Goal: Transaction & Acquisition: Purchase product/service

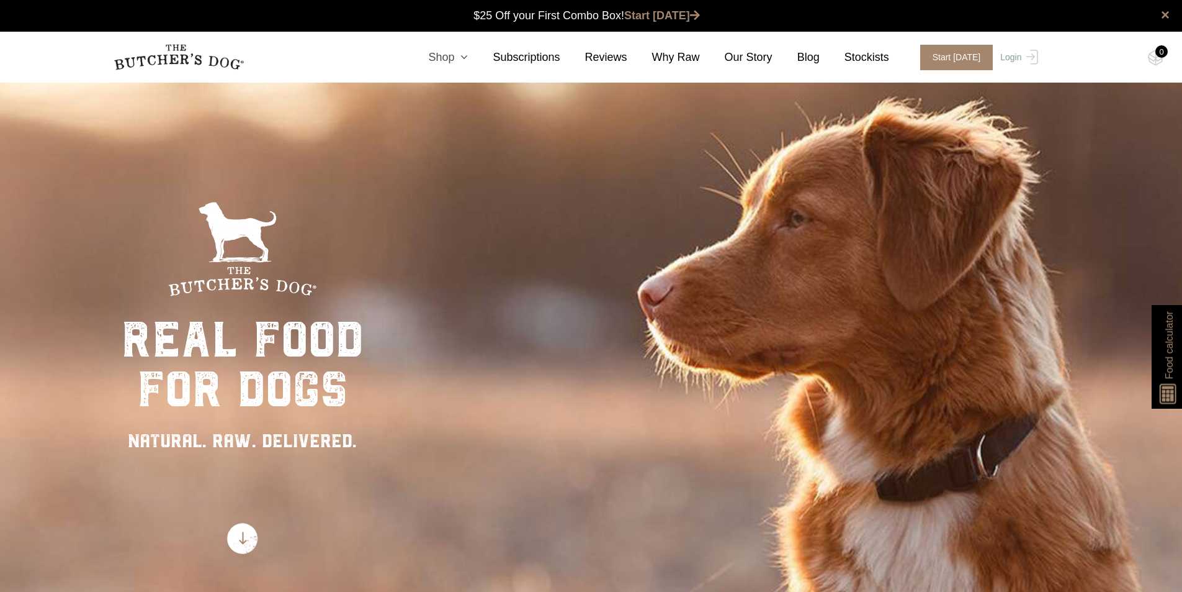
click at [468, 56] on icon at bounding box center [461, 57] width 14 height 11
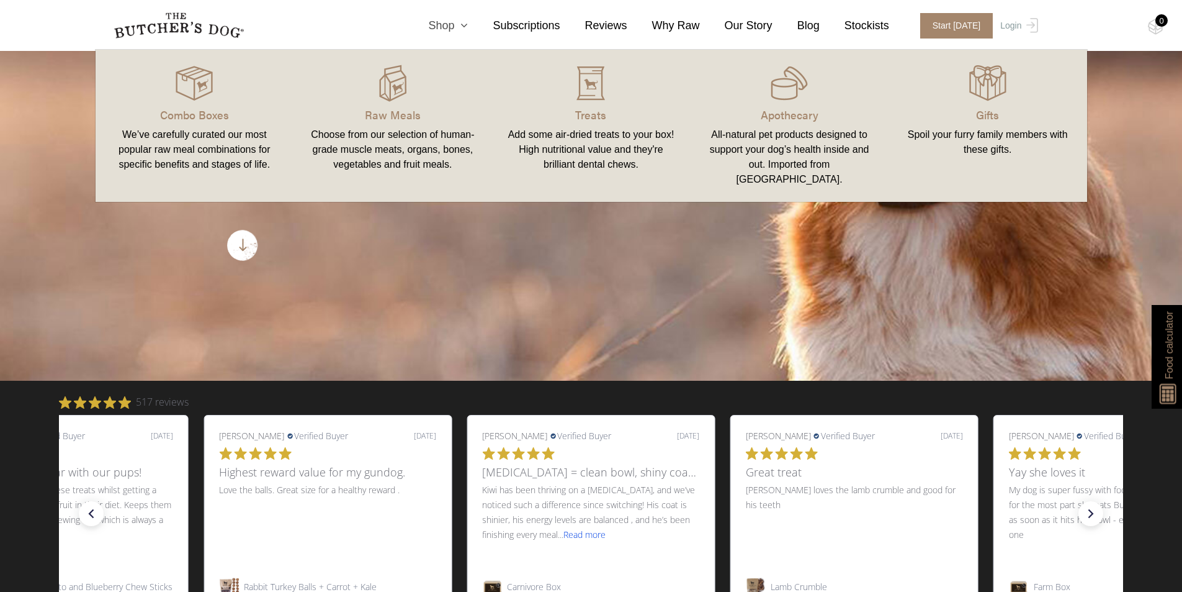
scroll to position [310, 0]
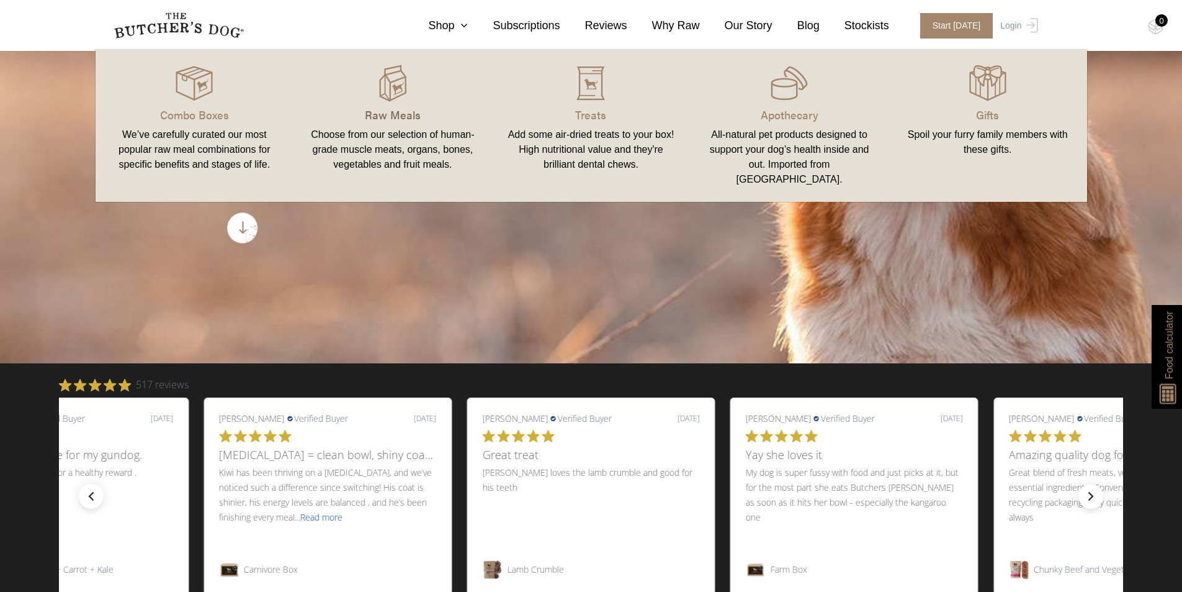
click at [405, 115] on p "Raw Meals" at bounding box center [392, 114] width 169 height 17
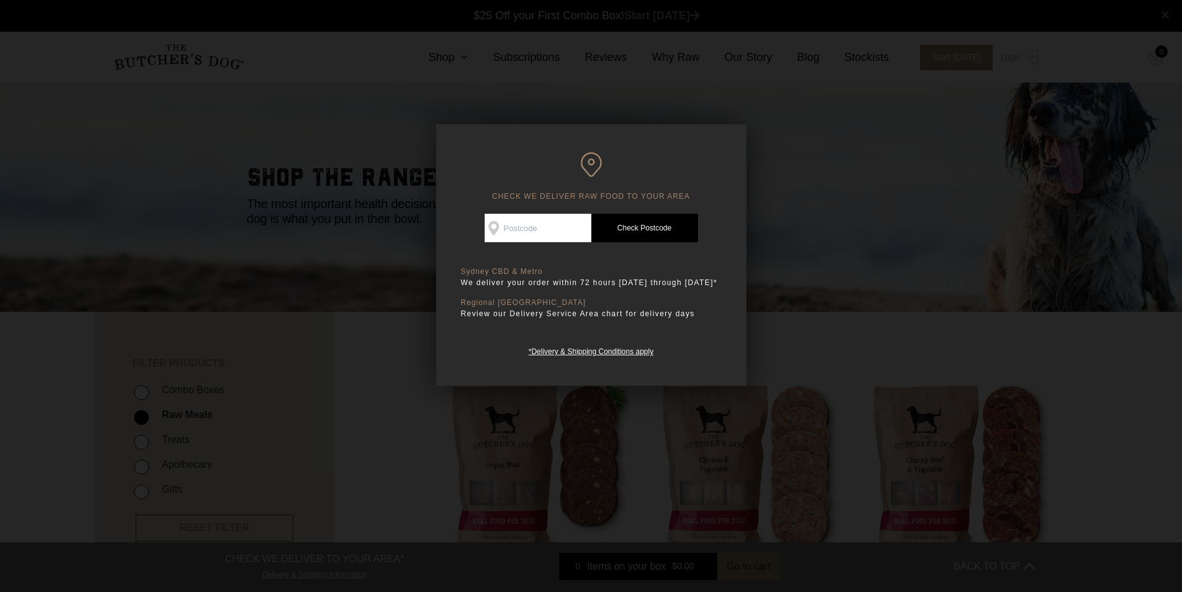
click at [555, 223] on input "Check Availability At" at bounding box center [538, 228] width 107 height 29
type input "2529"
click at [627, 227] on link "Check Postcode" at bounding box center [645, 228] width 107 height 29
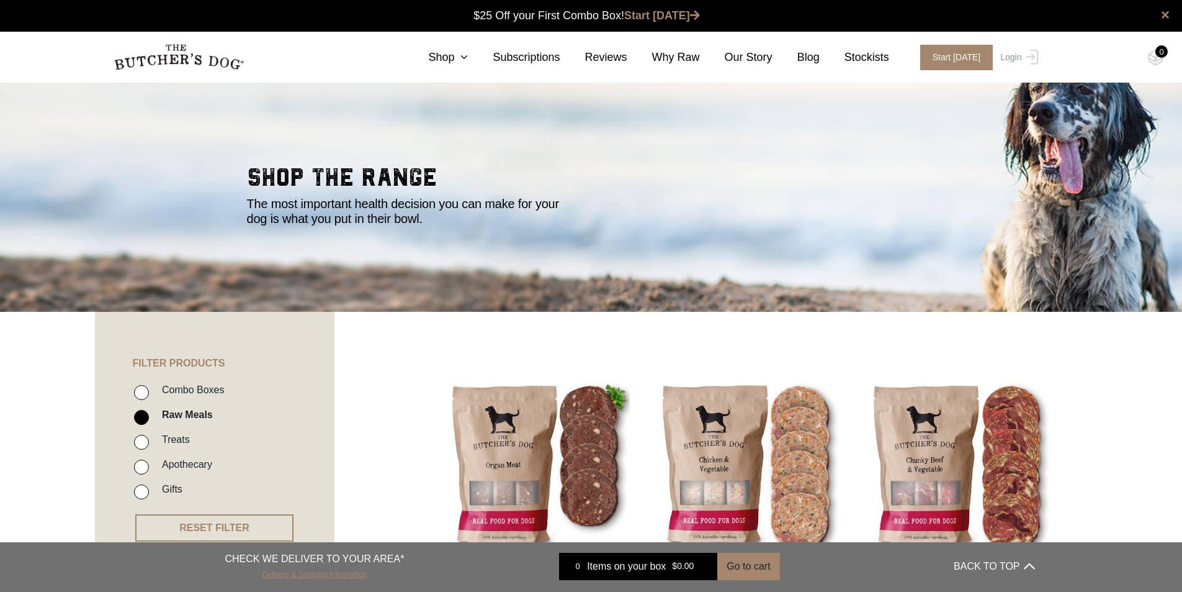
click at [341, 570] on link "Delivery & Shipping Information" at bounding box center [315, 573] width 104 height 12
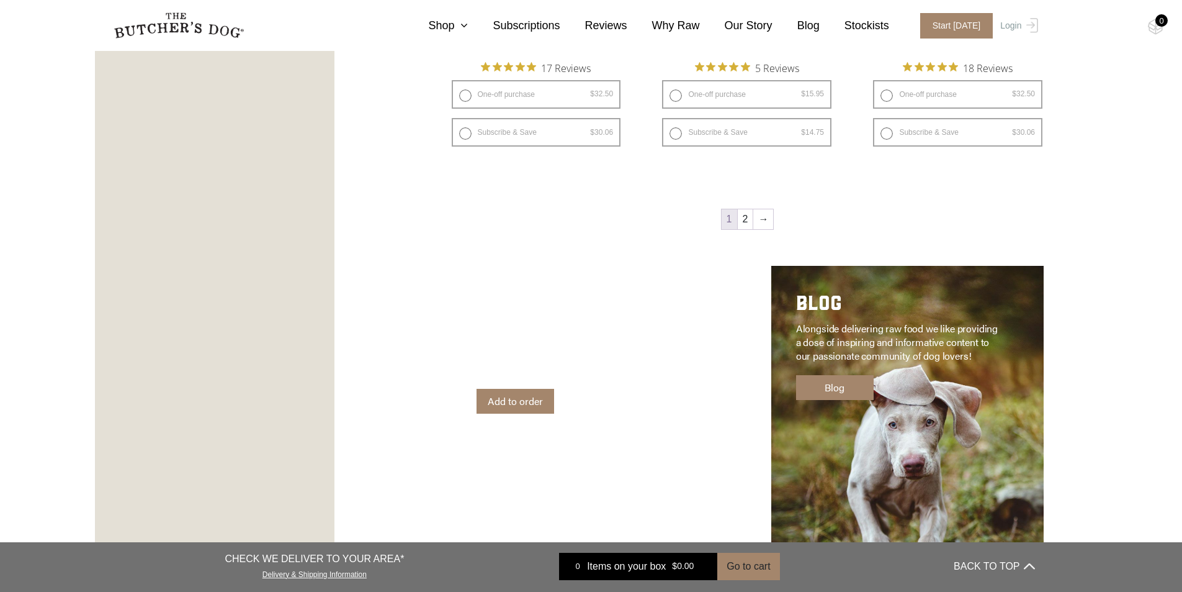
scroll to position [1800, 0]
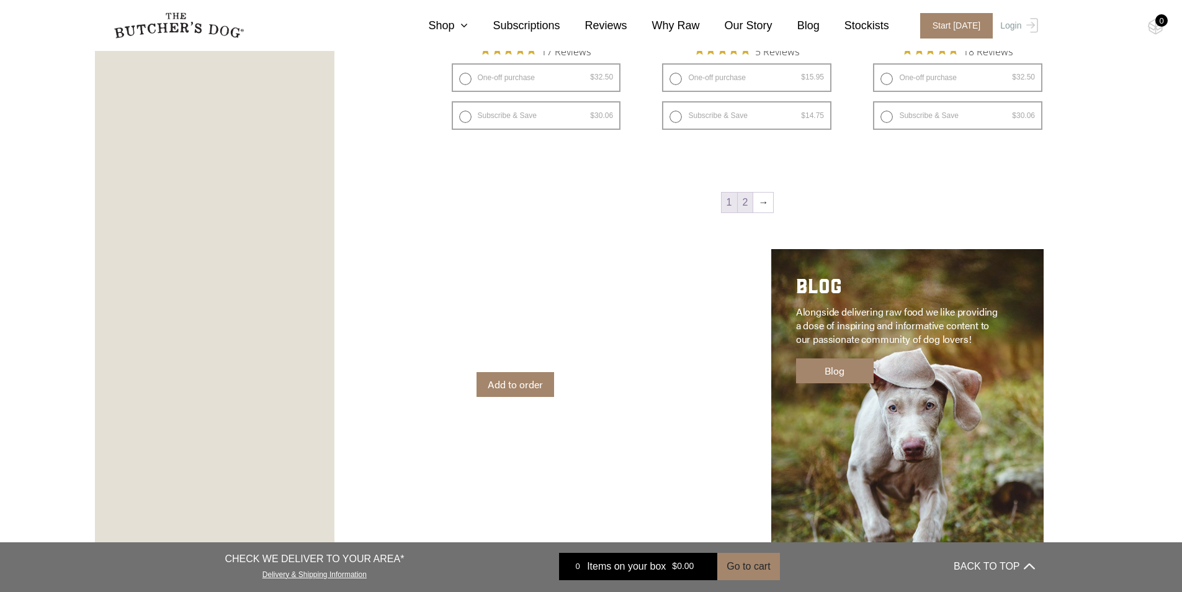
click at [751, 204] on link "2" at bounding box center [746, 202] width 16 height 20
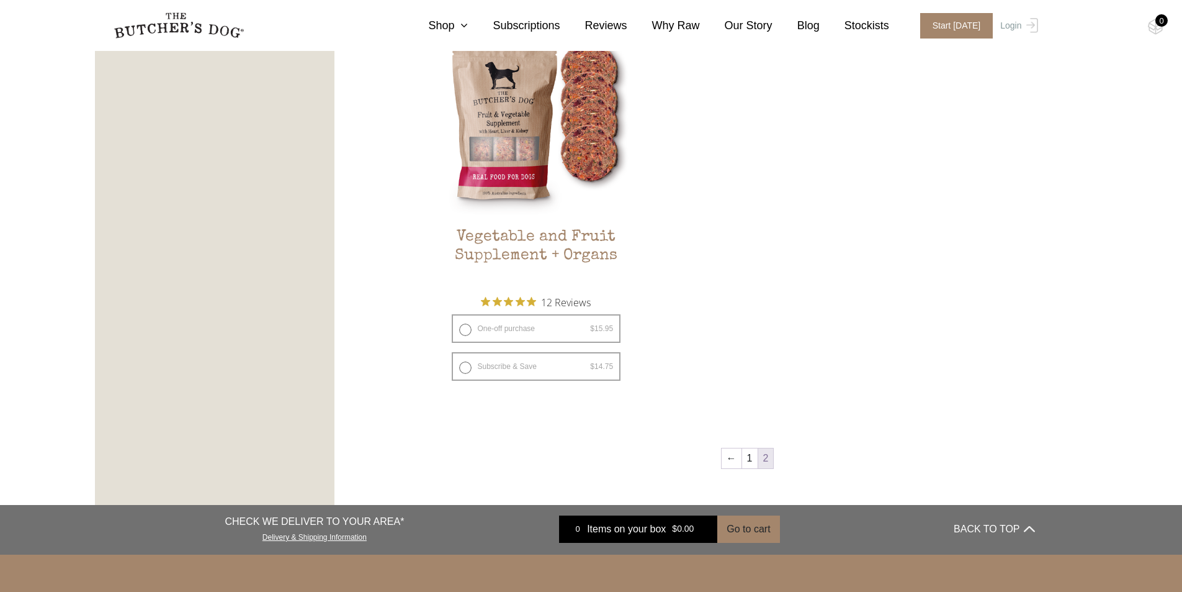
scroll to position [777, 0]
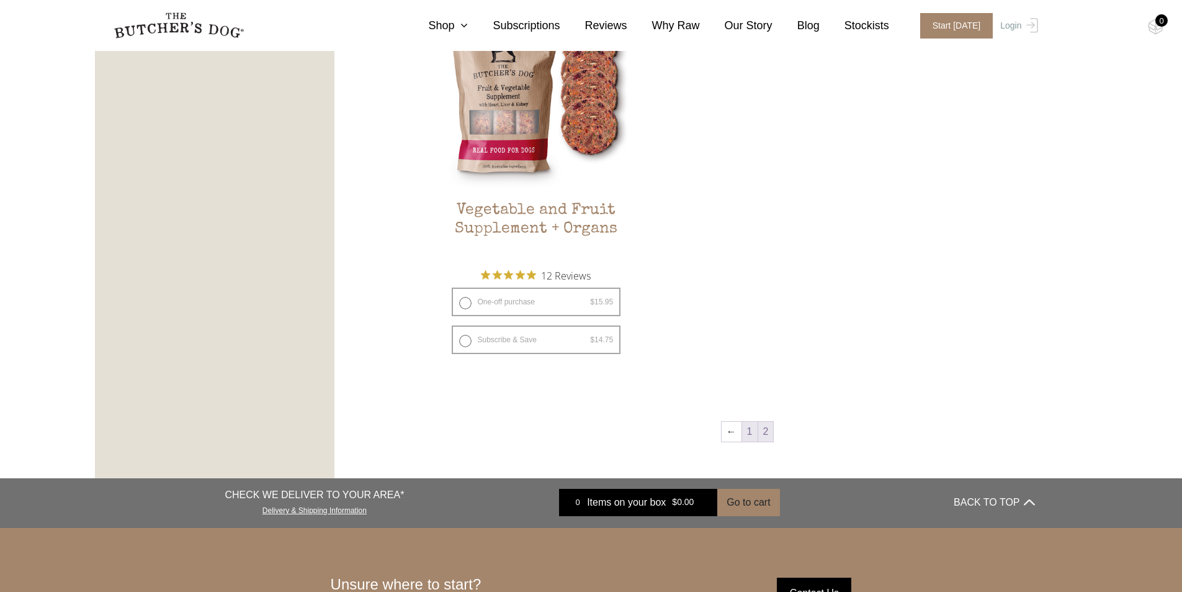
click at [749, 430] on link "1" at bounding box center [750, 431] width 16 height 20
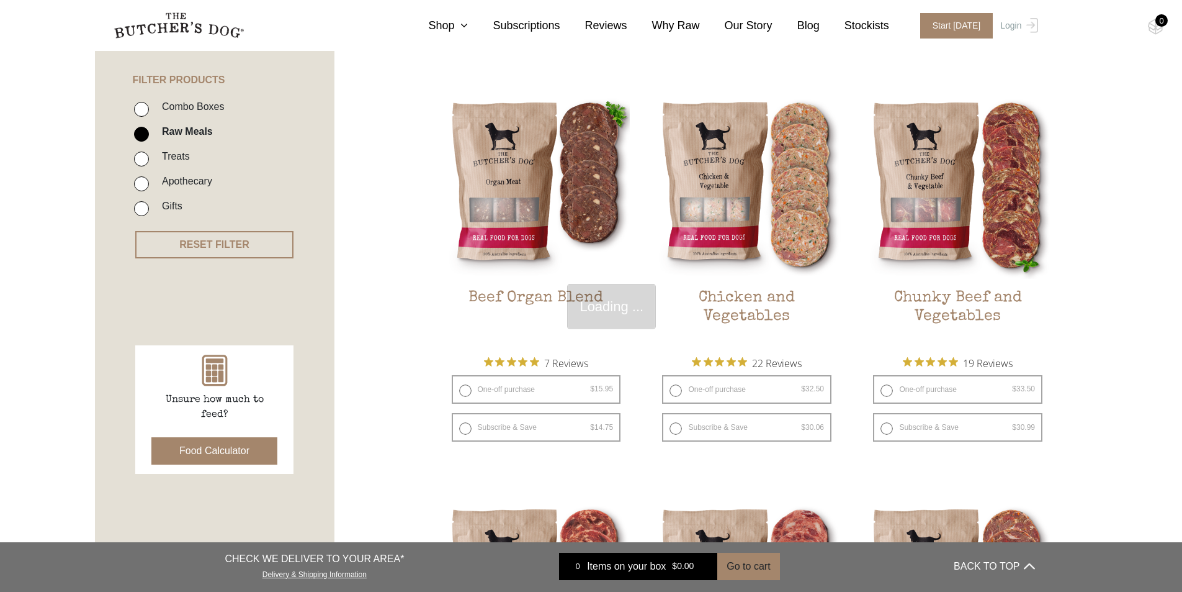
scroll to position [281, 0]
